Goal: Task Accomplishment & Management: Manage account settings

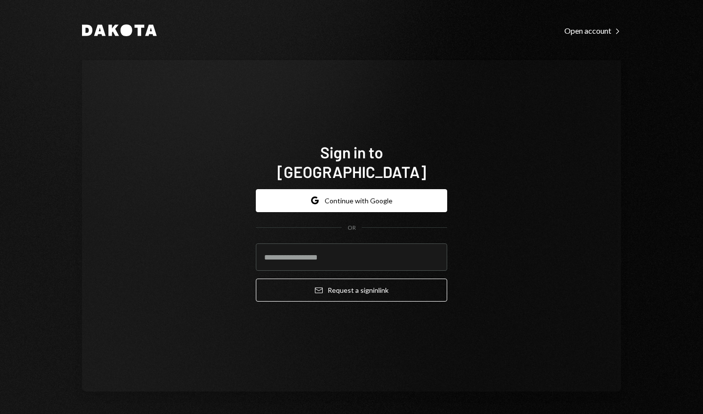
click at [389, 248] on input "email" at bounding box center [351, 256] width 191 height 27
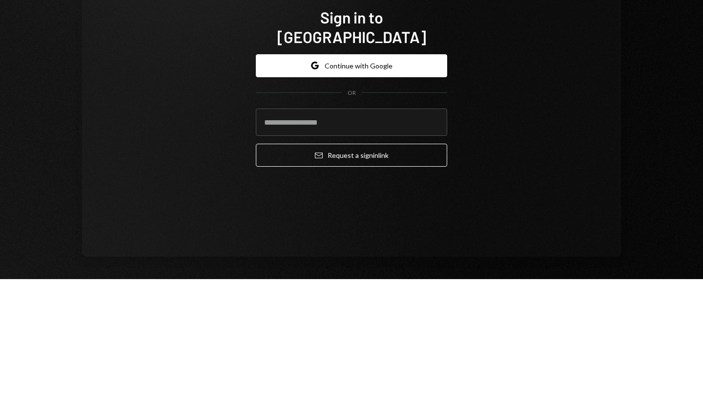
click at [380, 243] on input "email" at bounding box center [351, 256] width 191 height 27
type input "**********"
click at [328, 278] on button "Email Request a sign in link" at bounding box center [351, 289] width 191 height 23
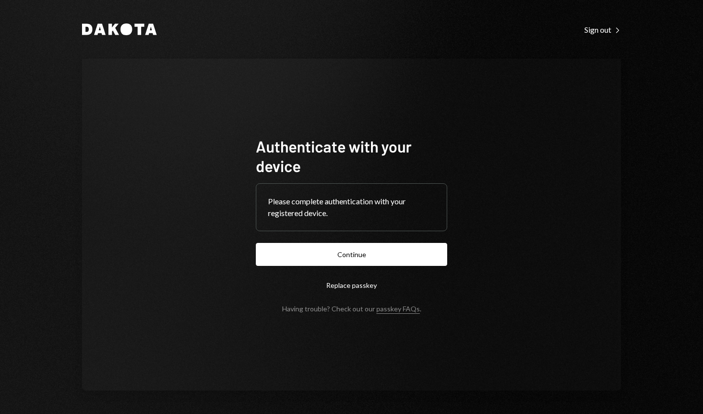
click at [439, 255] on button "Continue" at bounding box center [351, 254] width 191 height 23
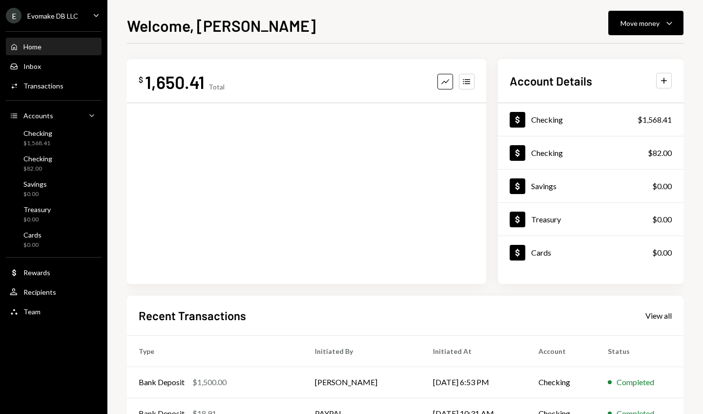
click at [467, 65] on div "$ 1,650.41 Total Graph Accounts" at bounding box center [307, 171] width 360 height 225
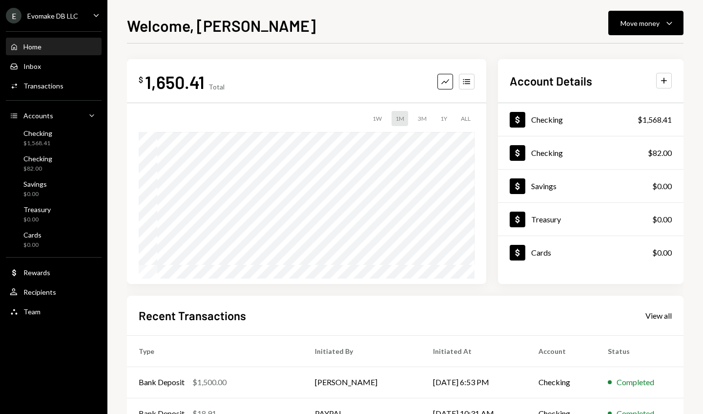
click at [666, 25] on icon "Caret Down" at bounding box center [670, 23] width 12 height 12
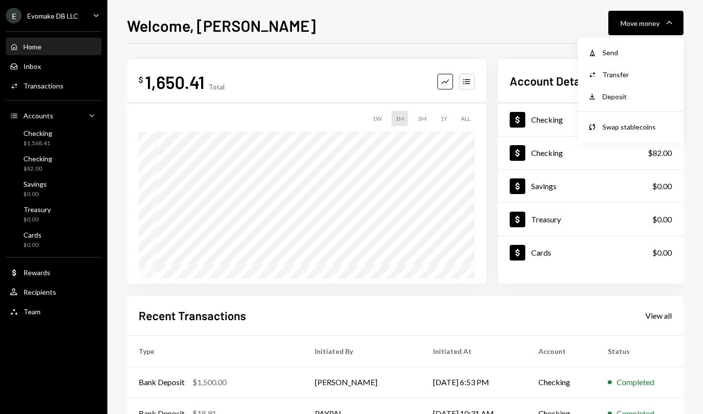
click at [640, 132] on div "Swap Swap stablecoins" at bounding box center [631, 127] width 98 height 22
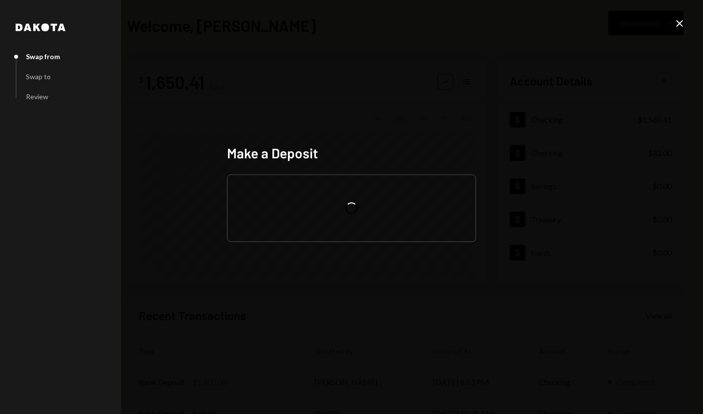
click at [680, 30] on div "Close" at bounding box center [680, 24] width 12 height 13
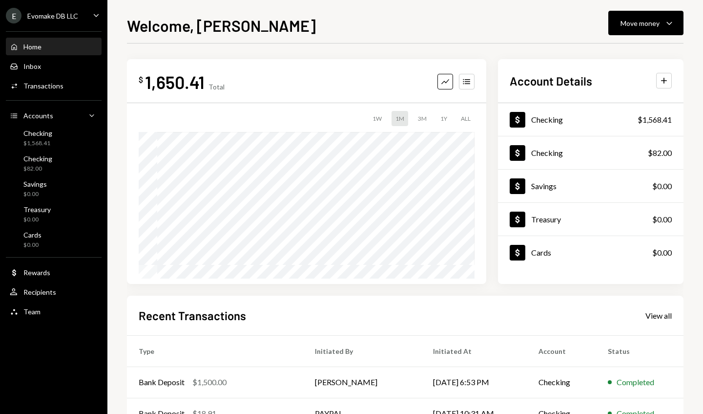
click at [509, 159] on div "Dollar Checking $82.00" at bounding box center [591, 153] width 186 height 32
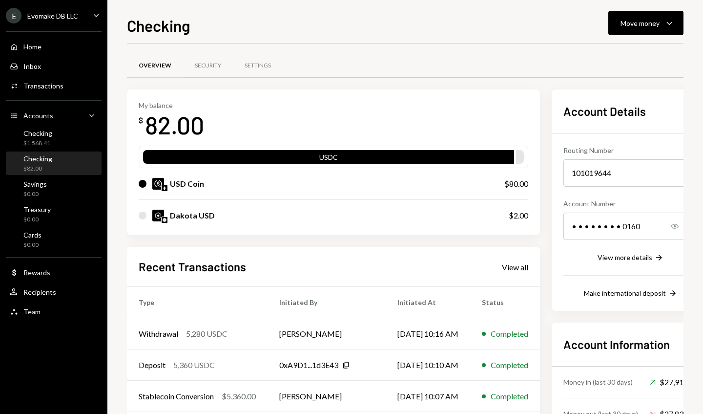
click at [682, 239] on div "• • • • • • • • 0160" at bounding box center [631, 225] width 135 height 27
click at [81, 45] on div "Home Home" at bounding box center [54, 46] width 88 height 9
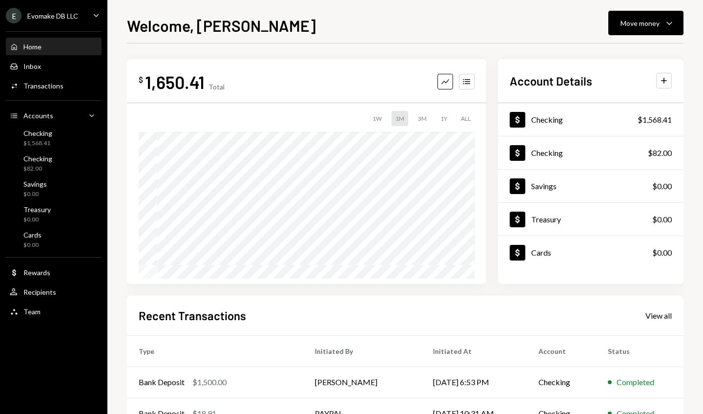
click at [345, 387] on td "[PERSON_NAME]" at bounding box center [362, 381] width 118 height 31
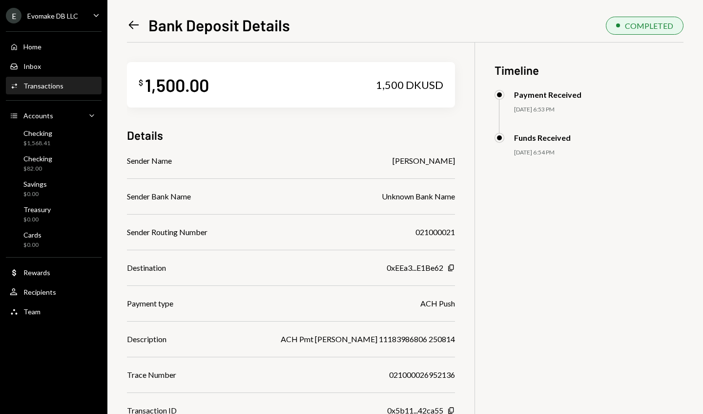
click at [84, 45] on div "Home Home" at bounding box center [54, 46] width 88 height 9
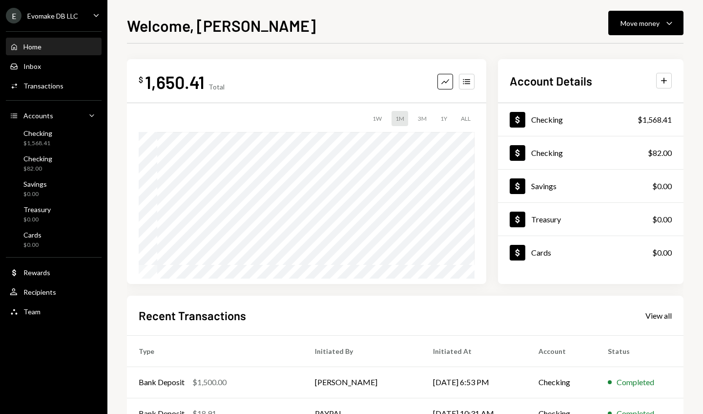
click at [667, 29] on button "Move money Caret Down" at bounding box center [646, 23] width 75 height 24
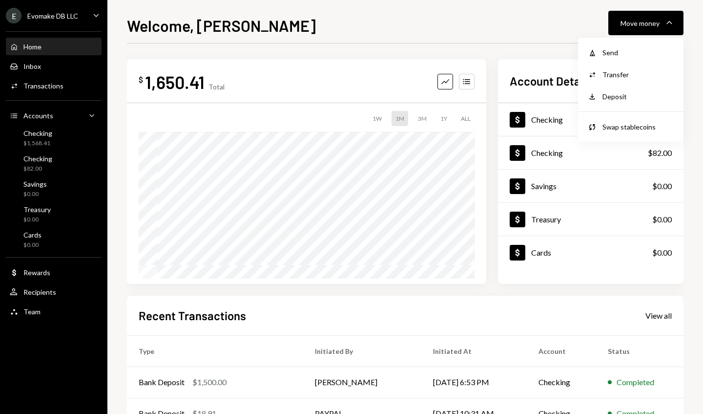
click at [628, 131] on div "Swap stablecoins" at bounding box center [638, 127] width 71 height 10
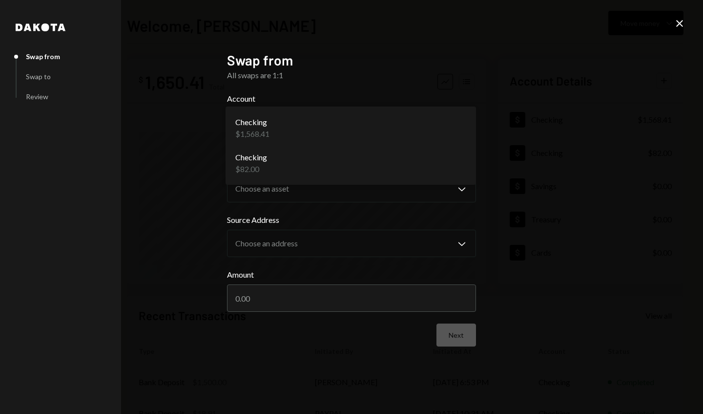
select select "**********"
click at [434, 134] on button "Choose an account Chevron Down" at bounding box center [351, 127] width 249 height 39
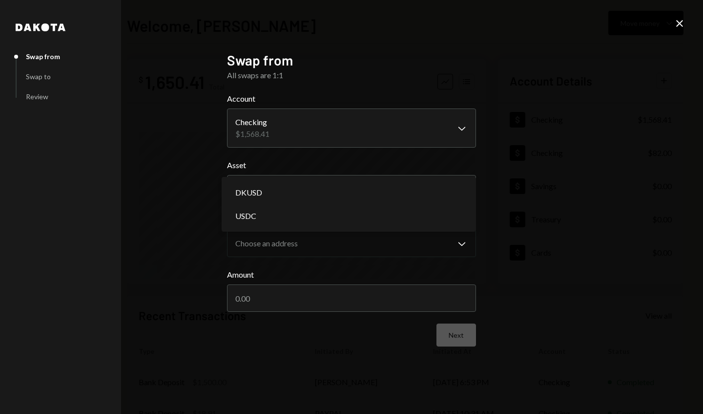
select select "****"
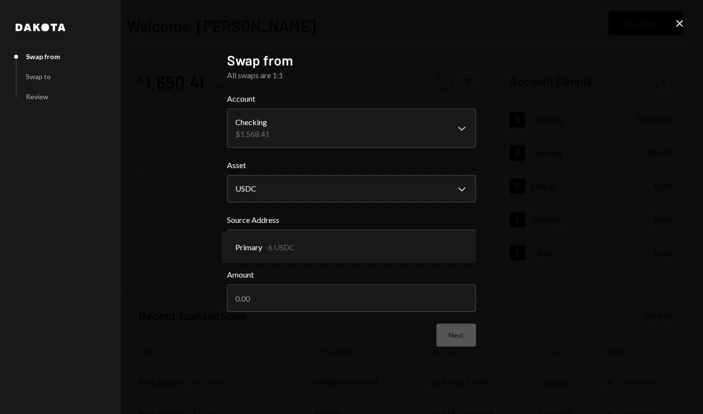
click at [392, 248] on div "Primary 6 USDC" at bounding box center [349, 246] width 247 height 23
click at [372, 299] on input "Amount" at bounding box center [351, 297] width 249 height 27
click at [273, 300] on input "Amount" at bounding box center [351, 297] width 249 height 27
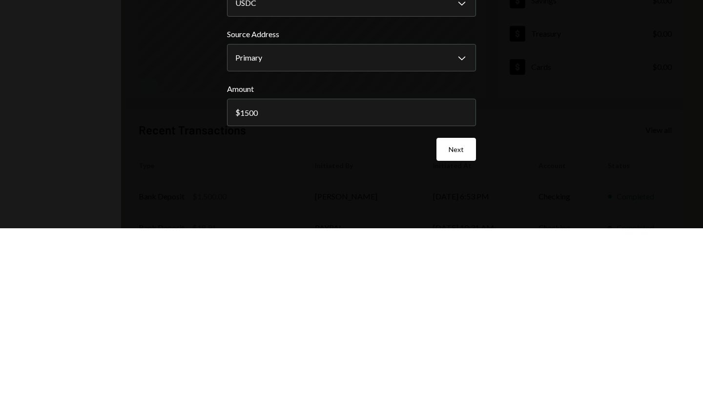
type input "1500"
click at [457, 338] on button "Next" at bounding box center [457, 334] width 40 height 23
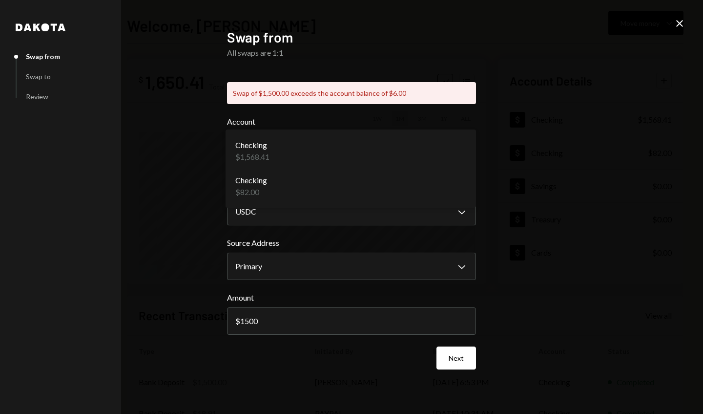
click at [415, 240] on label "Source Address" at bounding box center [351, 243] width 249 height 12
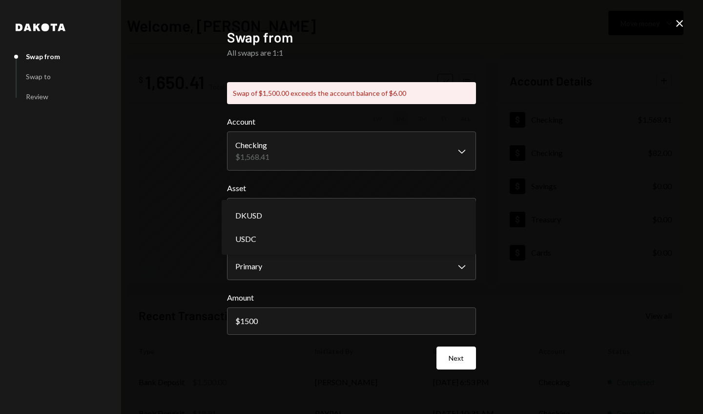
select select "*****"
click at [420, 216] on button "USDC Chevron Down" at bounding box center [351, 211] width 249 height 27
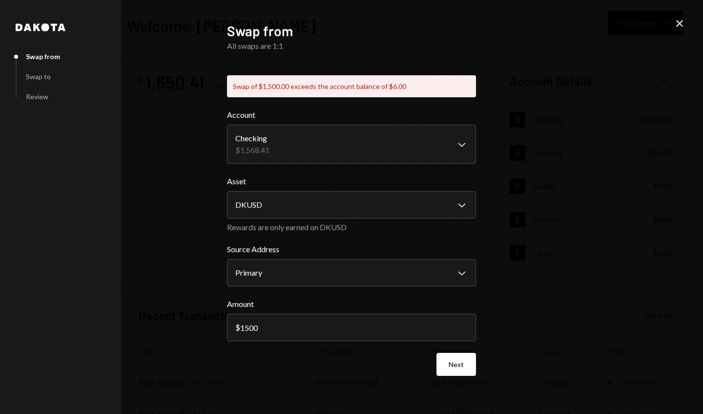
click at [460, 364] on button "Next" at bounding box center [457, 364] width 40 height 23
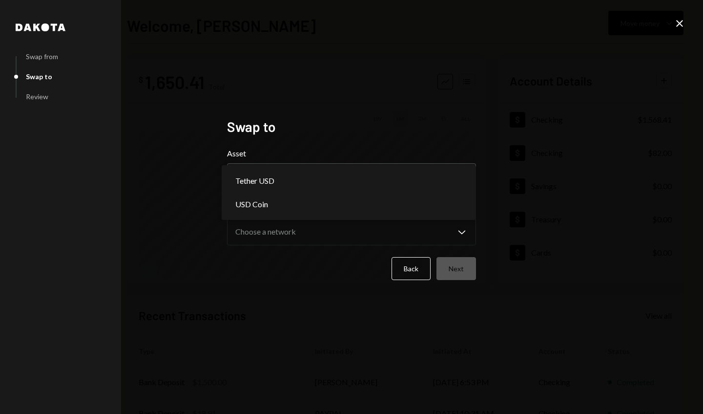
click at [447, 189] on div "Tether USD" at bounding box center [349, 180] width 247 height 23
select select "****"
click at [425, 209] on label "Network" at bounding box center [351, 208] width 249 height 12
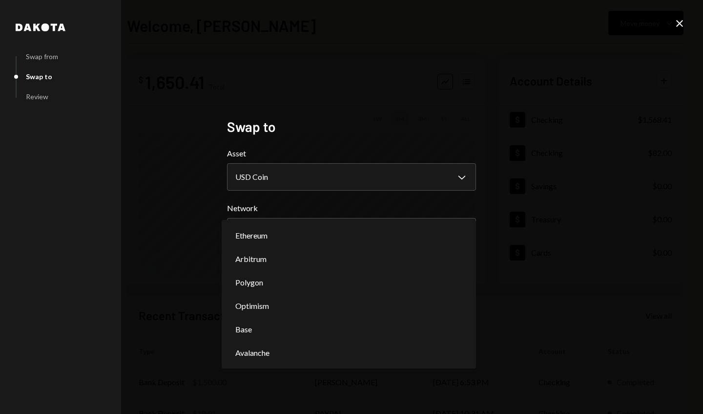
select select "**********"
click at [412, 242] on button "Choose a network Chevron Down" at bounding box center [351, 231] width 249 height 27
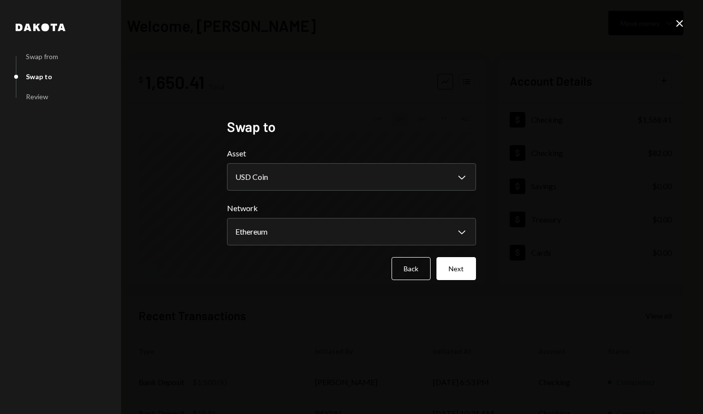
click at [461, 269] on button "Next" at bounding box center [457, 268] width 40 height 23
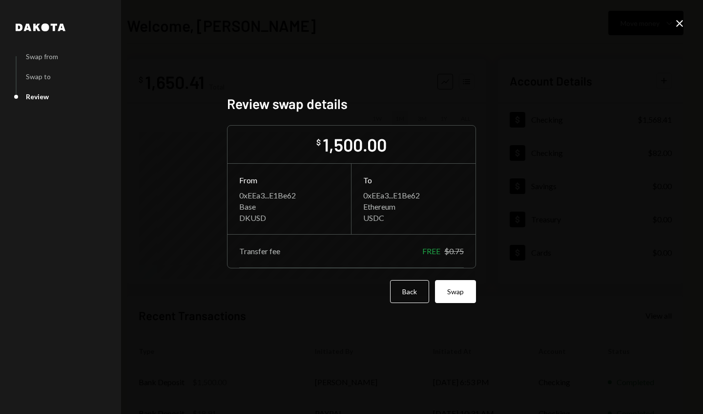
click at [458, 293] on button "Swap" at bounding box center [455, 291] width 41 height 23
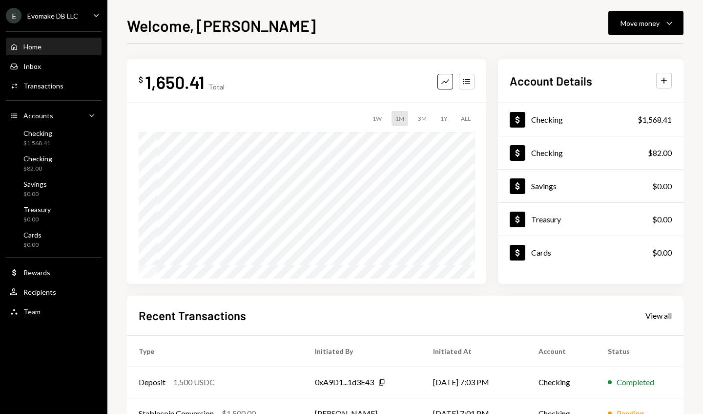
click at [668, 22] on icon "button" at bounding box center [669, 23] width 5 height 3
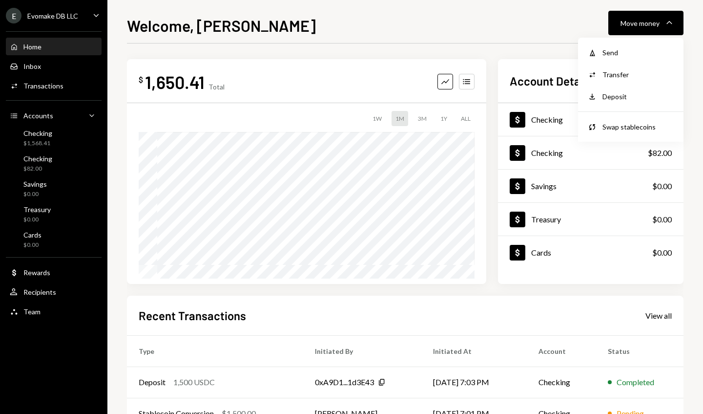
click at [620, 54] on div "Send" at bounding box center [638, 52] width 71 height 10
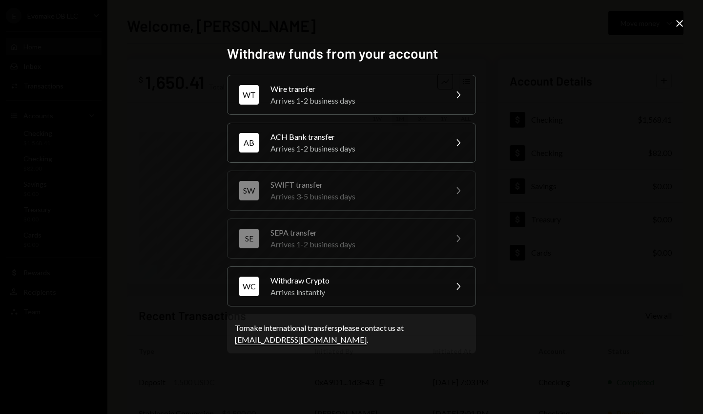
click at [447, 282] on div "WC Withdraw Crypto Arrives instantly Chevron Right" at bounding box center [351, 286] width 249 height 40
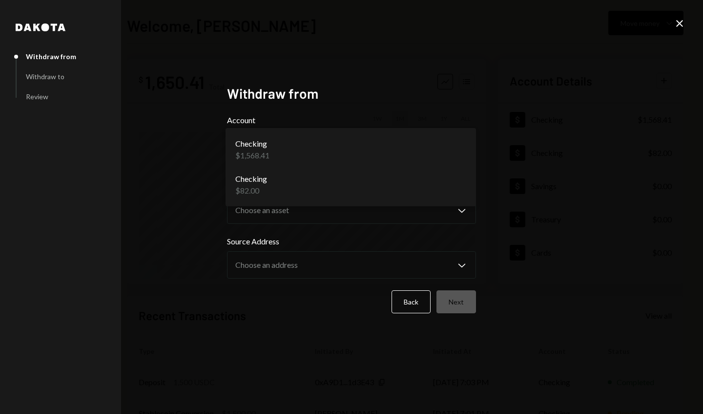
select select "**********"
click at [430, 151] on button "Choose an account Chevron Down" at bounding box center [351, 149] width 249 height 39
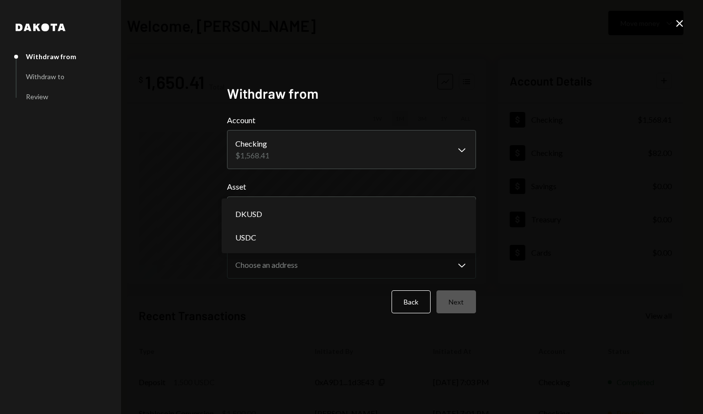
click at [427, 204] on div "DKUSD" at bounding box center [349, 213] width 247 height 23
select select "****"
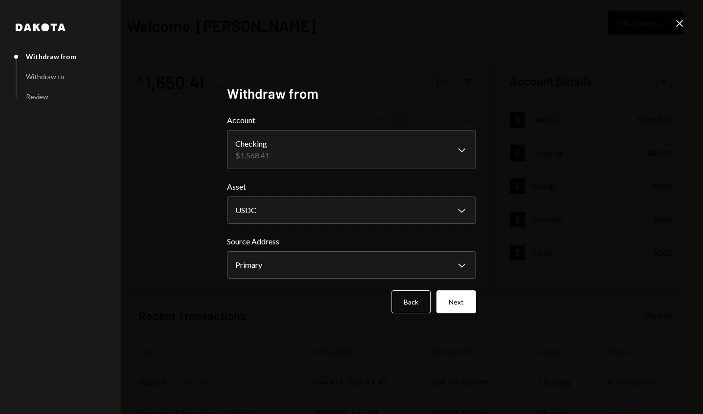
click at [462, 301] on button "Next" at bounding box center [457, 301] width 40 height 23
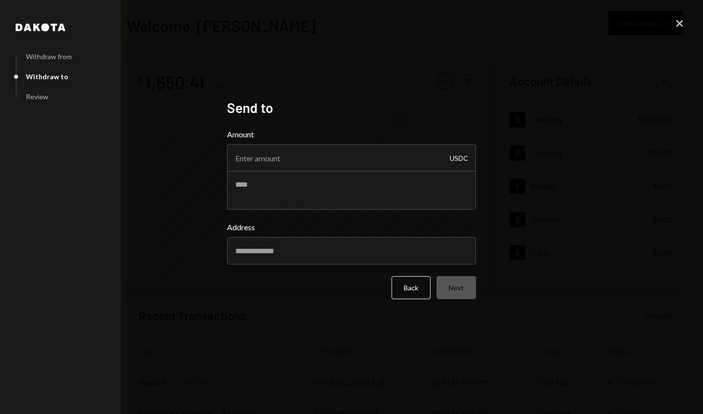
click at [419, 153] on input "Amount" at bounding box center [351, 157] width 249 height 27
click at [413, 209] on textarea at bounding box center [351, 189] width 249 height 39
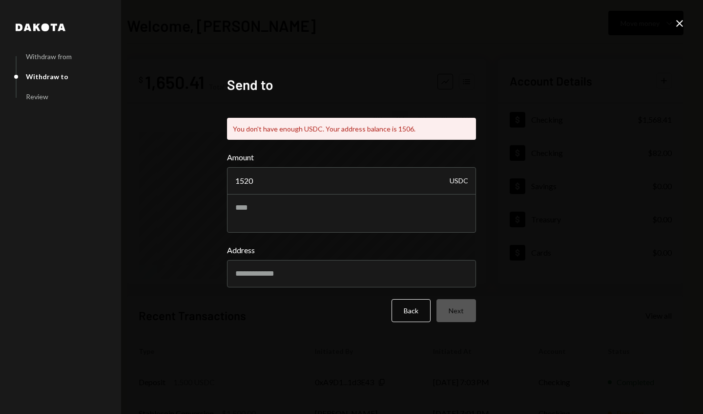
click at [438, 168] on input "1520" at bounding box center [351, 180] width 249 height 27
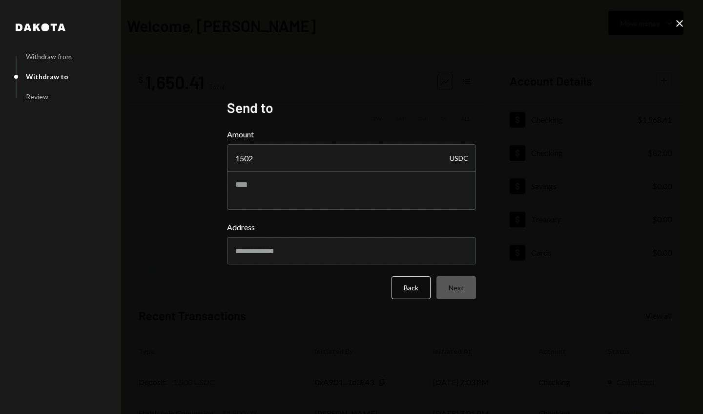
type input "1502"
click at [440, 254] on input "Address" at bounding box center [351, 250] width 249 height 27
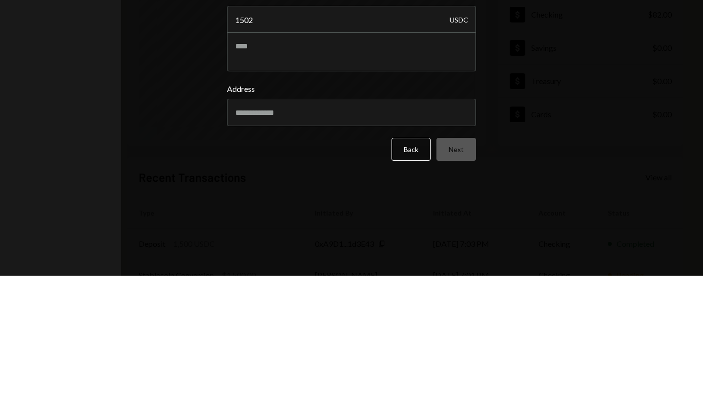
click at [433, 250] on input "Address" at bounding box center [351, 250] width 249 height 27
type input "**********"
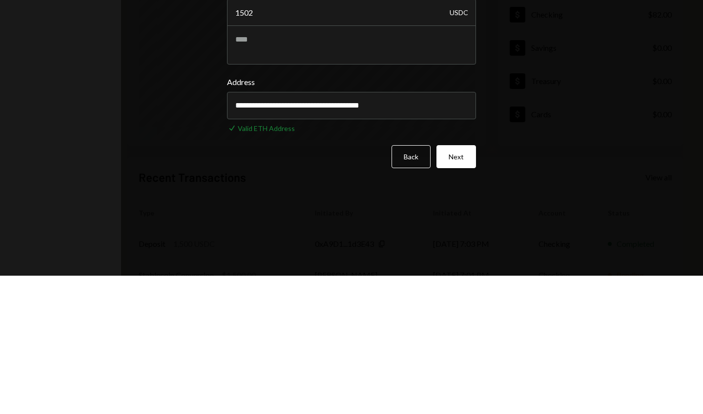
click at [461, 295] on button "Next" at bounding box center [457, 294] width 40 height 23
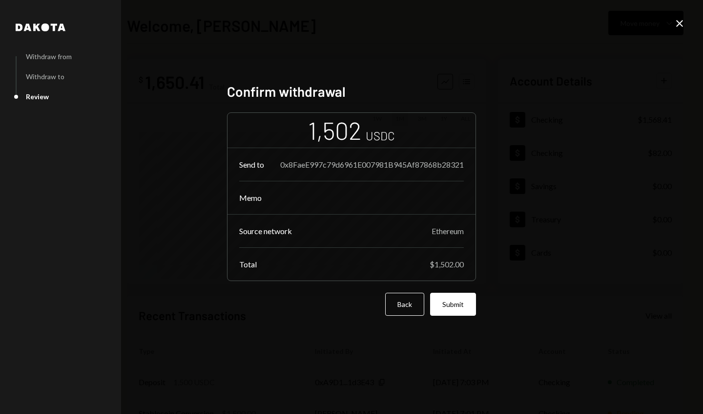
click at [462, 303] on button "Submit" at bounding box center [453, 304] width 46 height 23
